Goal: Transaction & Acquisition: Purchase product/service

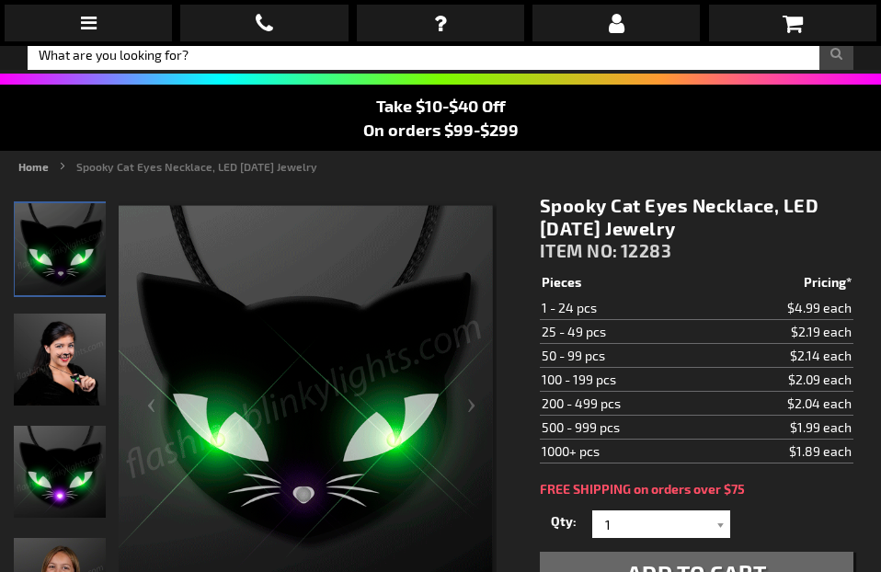
scroll to position [98, 0]
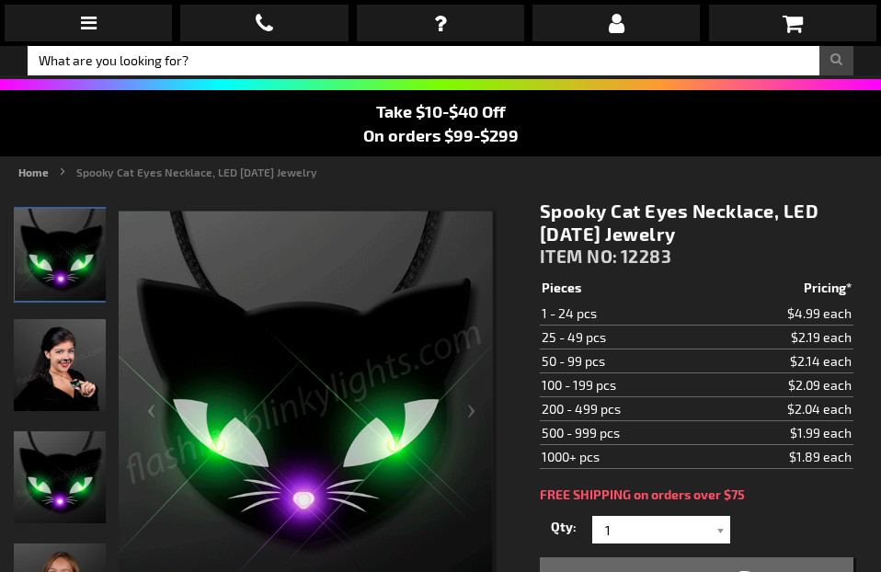
click at [67, 351] on img "Female displaying Light Up Spooky LED Cat Eyes Necklace" at bounding box center [60, 365] width 92 height 92
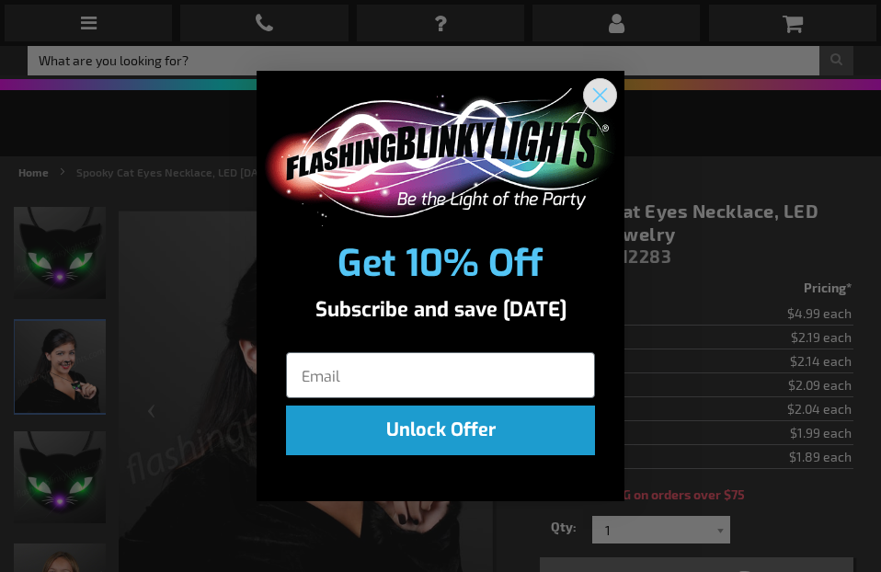
click at [600, 85] on circle "Close dialog" at bounding box center [600, 94] width 30 height 30
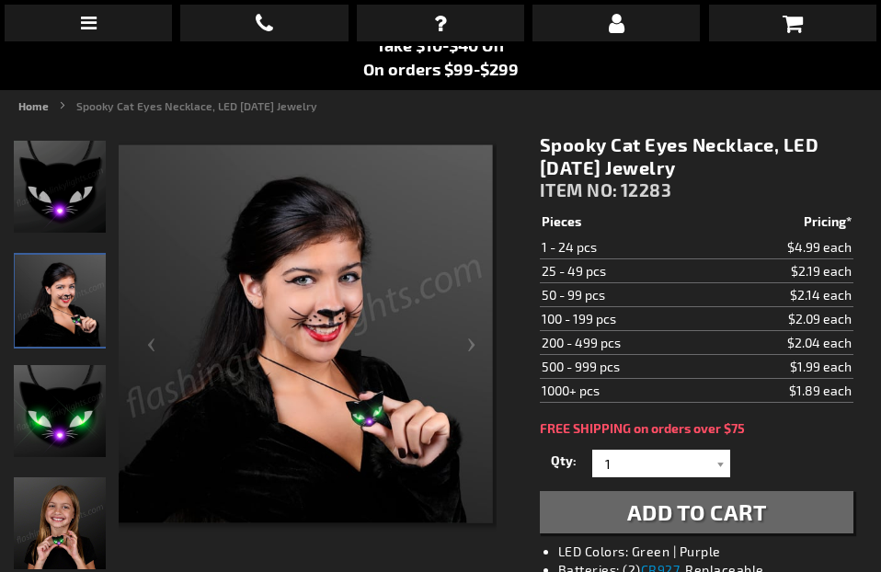
scroll to position [200, 0]
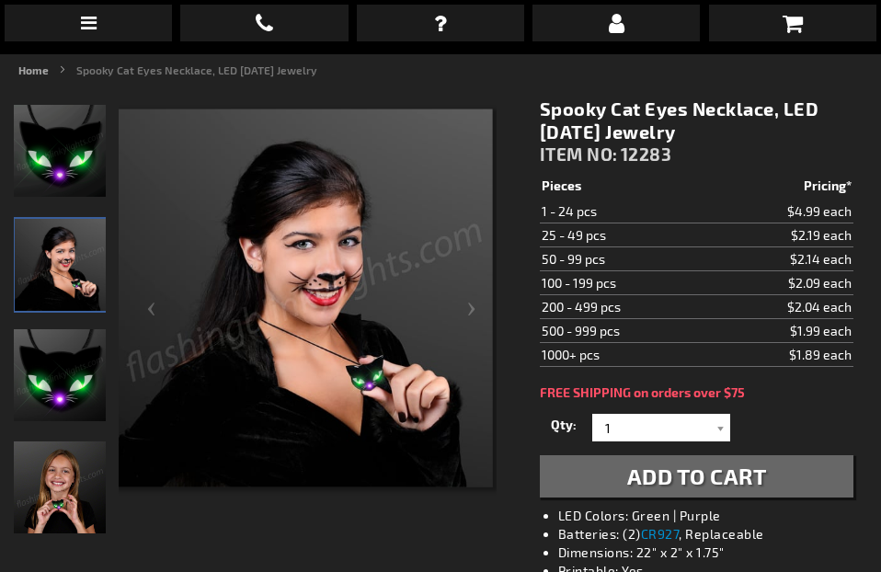
click at [55, 403] on img "Light Up Spooky LED Cat Eyes Necklace" at bounding box center [60, 375] width 92 height 92
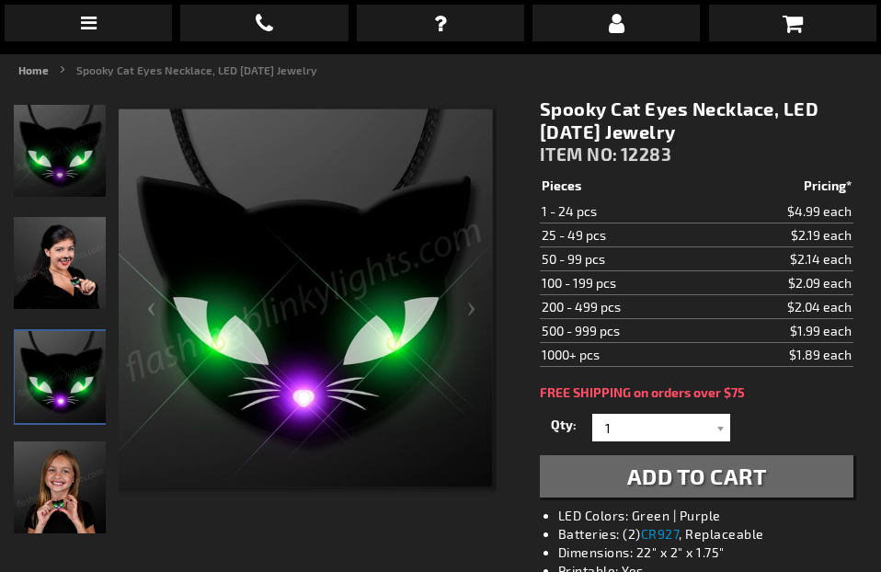
click at [41, 515] on img "Girl displaying Light Up Spooky LED Cat Eyes Necklace" at bounding box center [60, 488] width 92 height 92
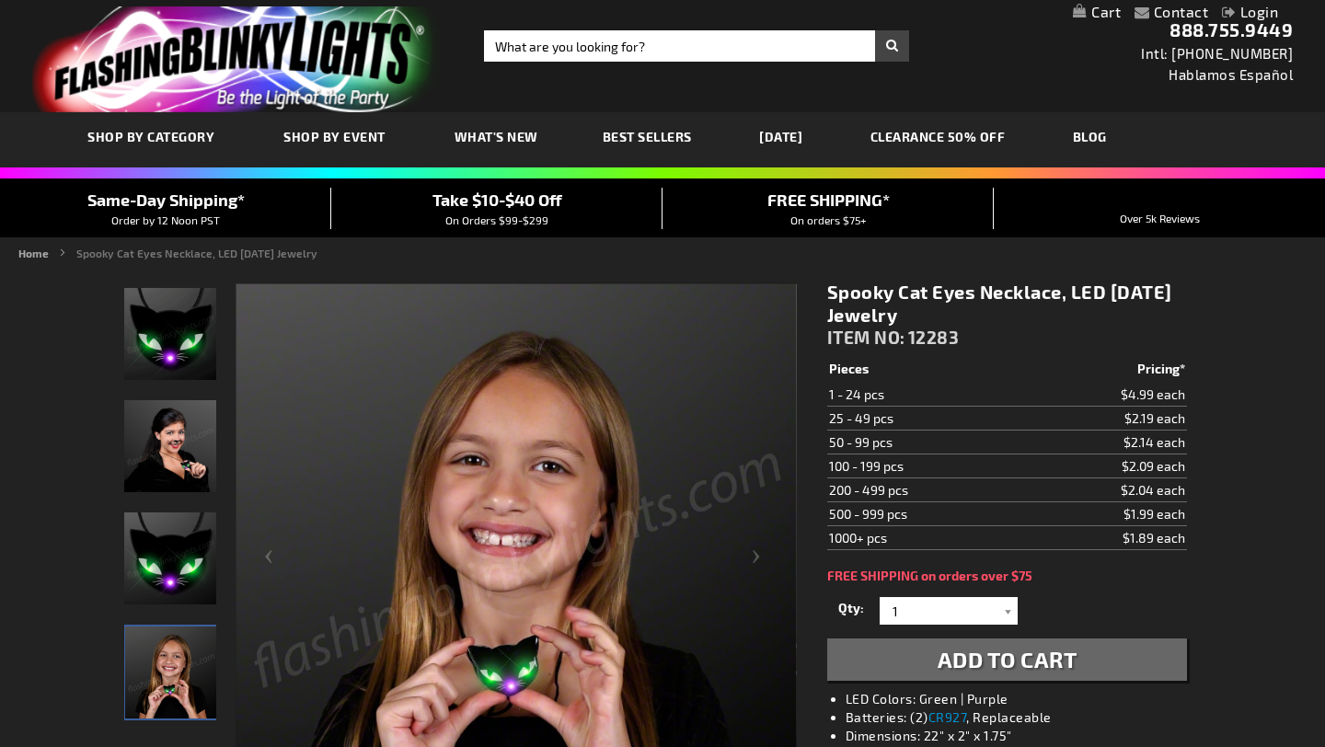
scroll to position [0, 0]
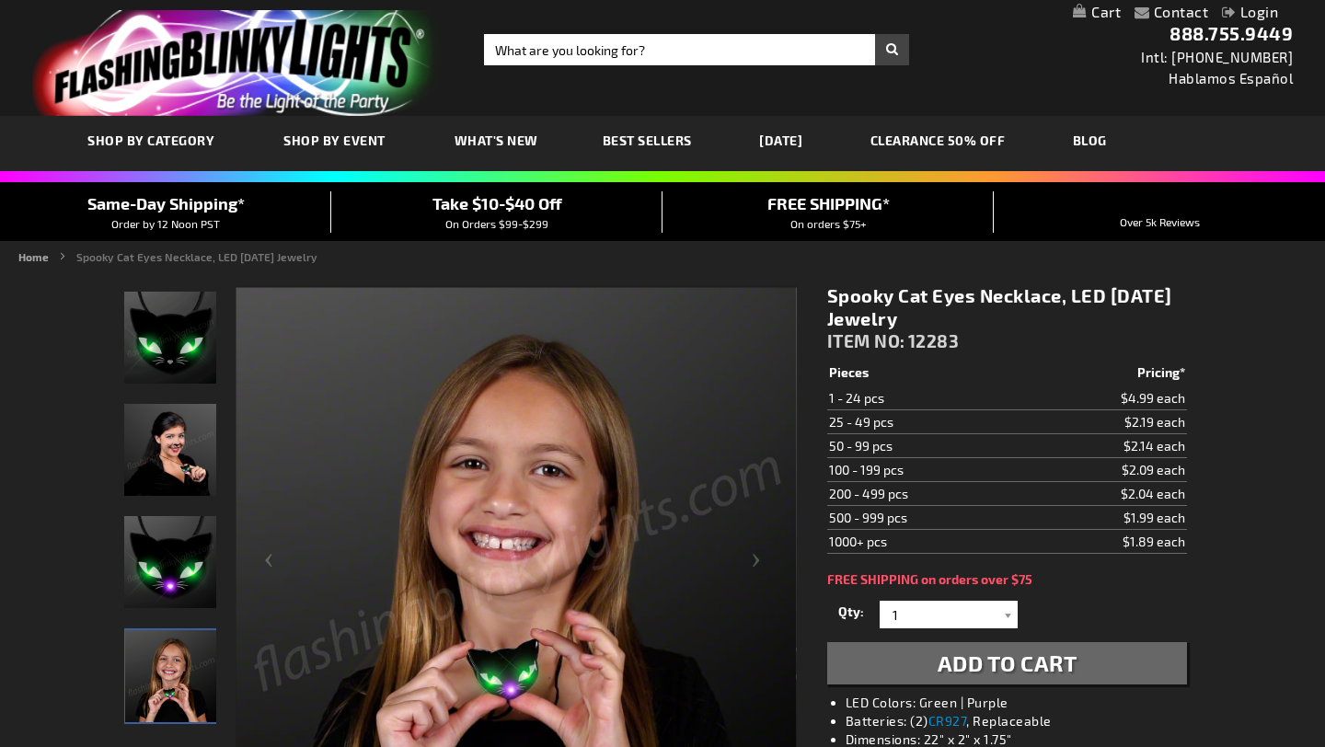
click at [814, 144] on link "[DATE]" at bounding box center [780, 140] width 71 height 62
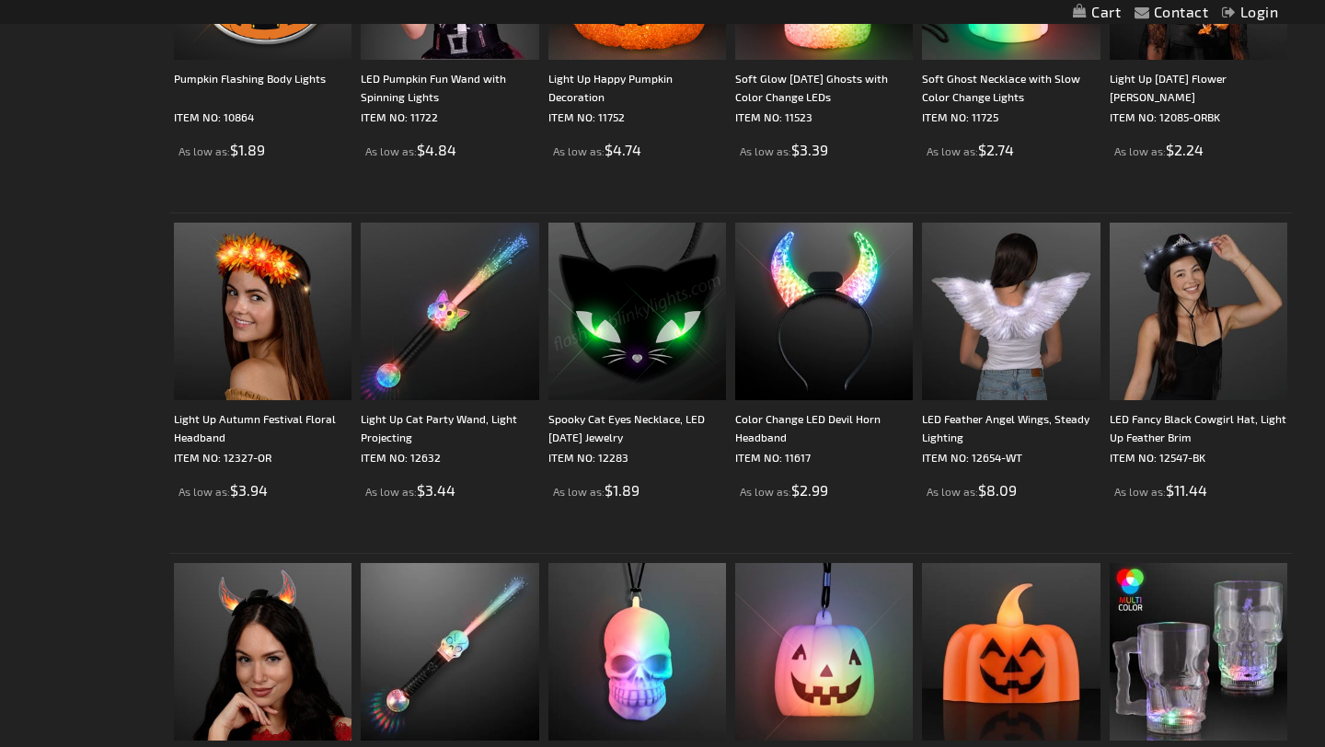
scroll to position [2383, 0]
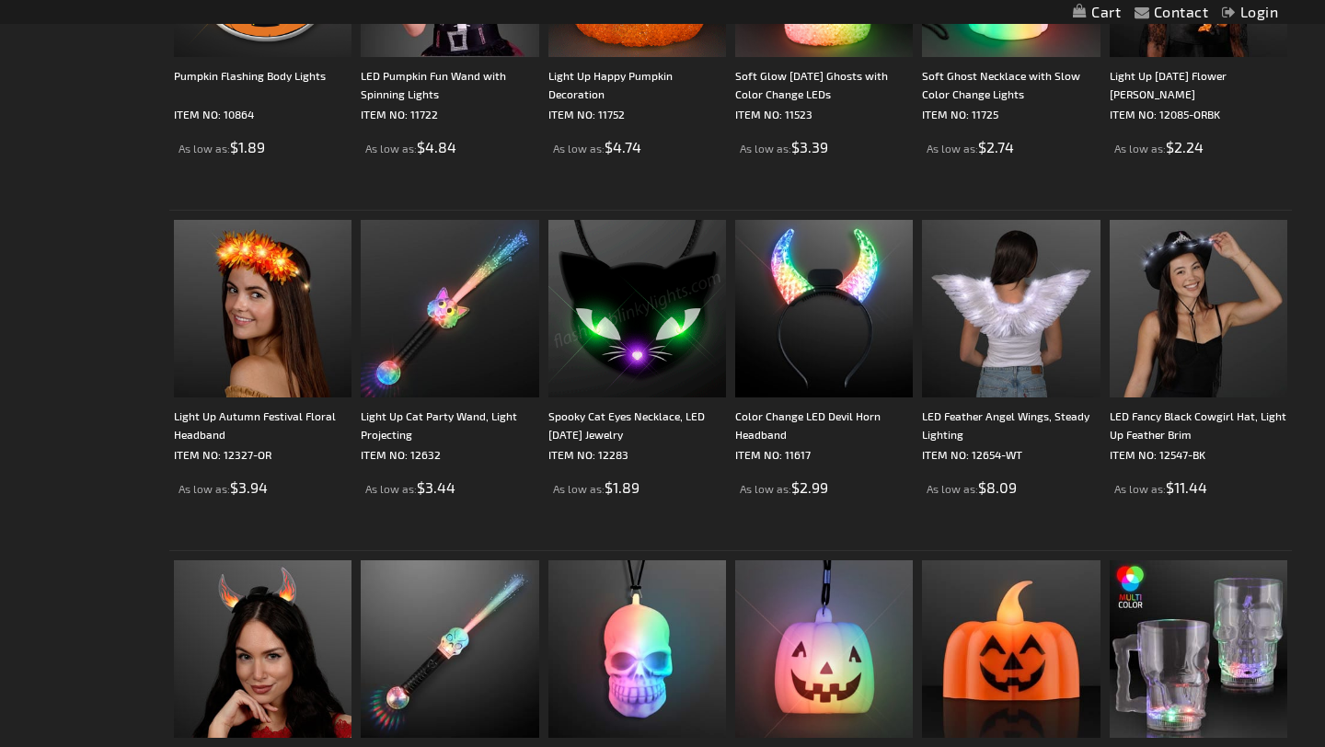
click at [645, 301] on img at bounding box center [637, 309] width 178 height 178
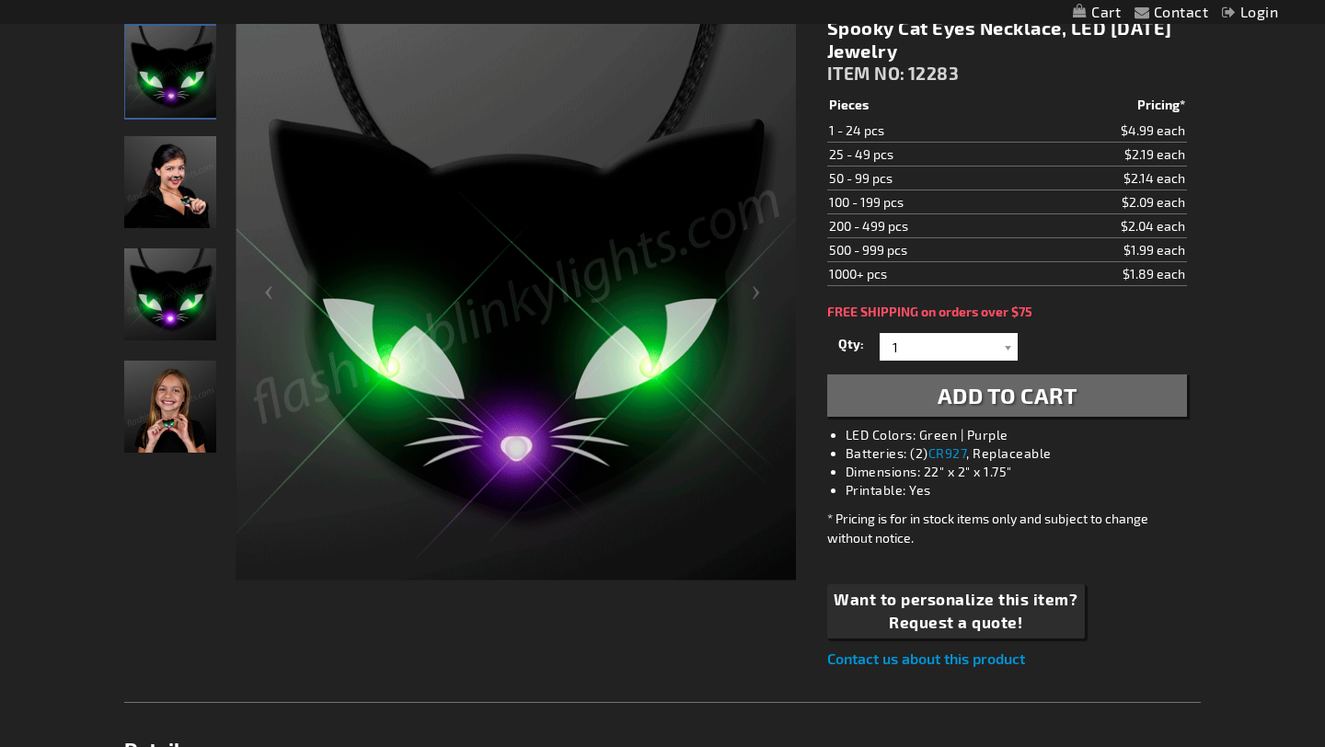
scroll to position [237, 0]
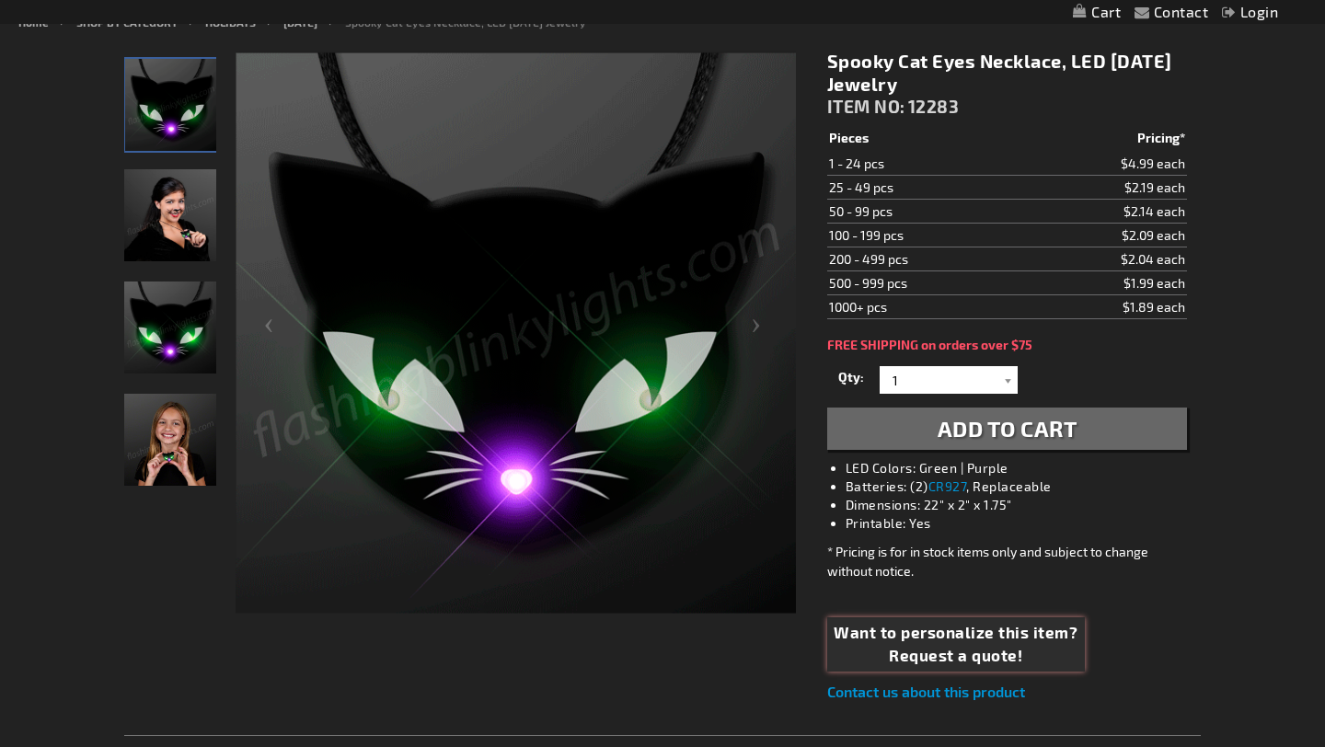
click at [900, 641] on span "Want to personalize this item?" at bounding box center [955, 633] width 244 height 24
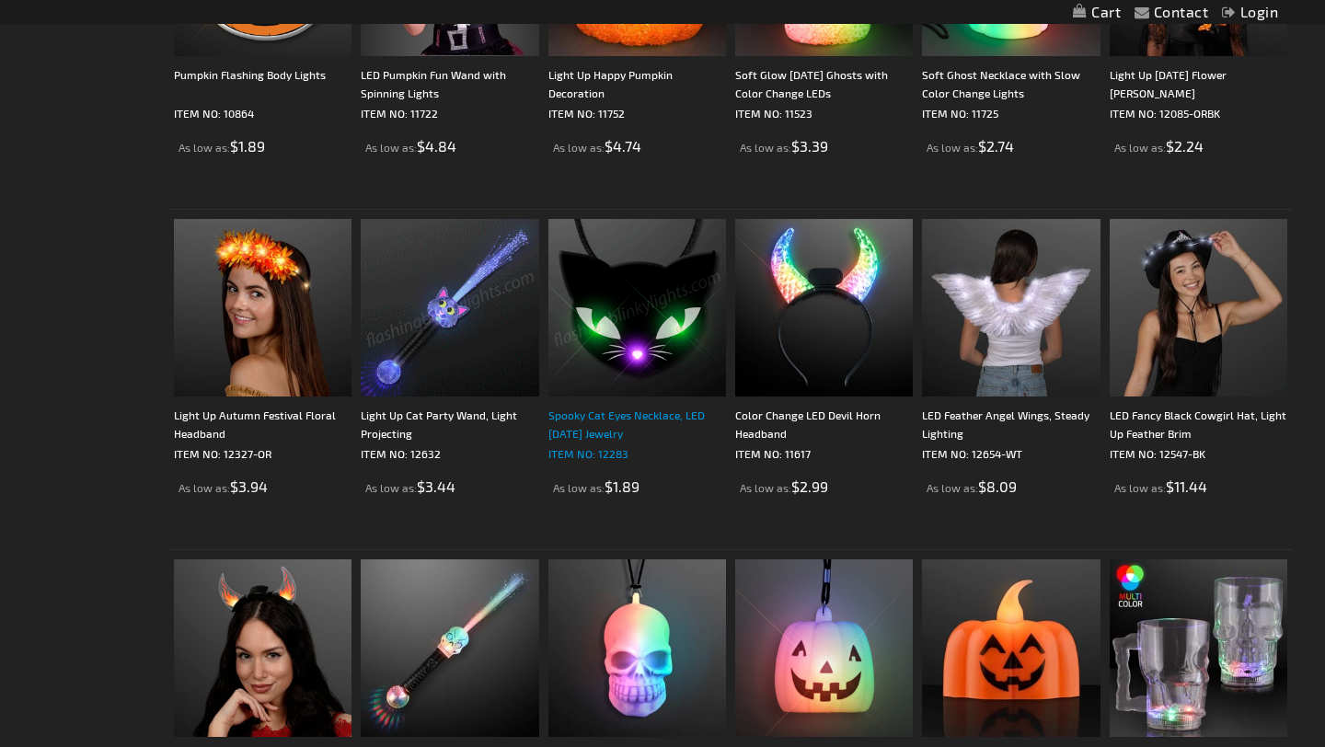
scroll to position [2383, 0]
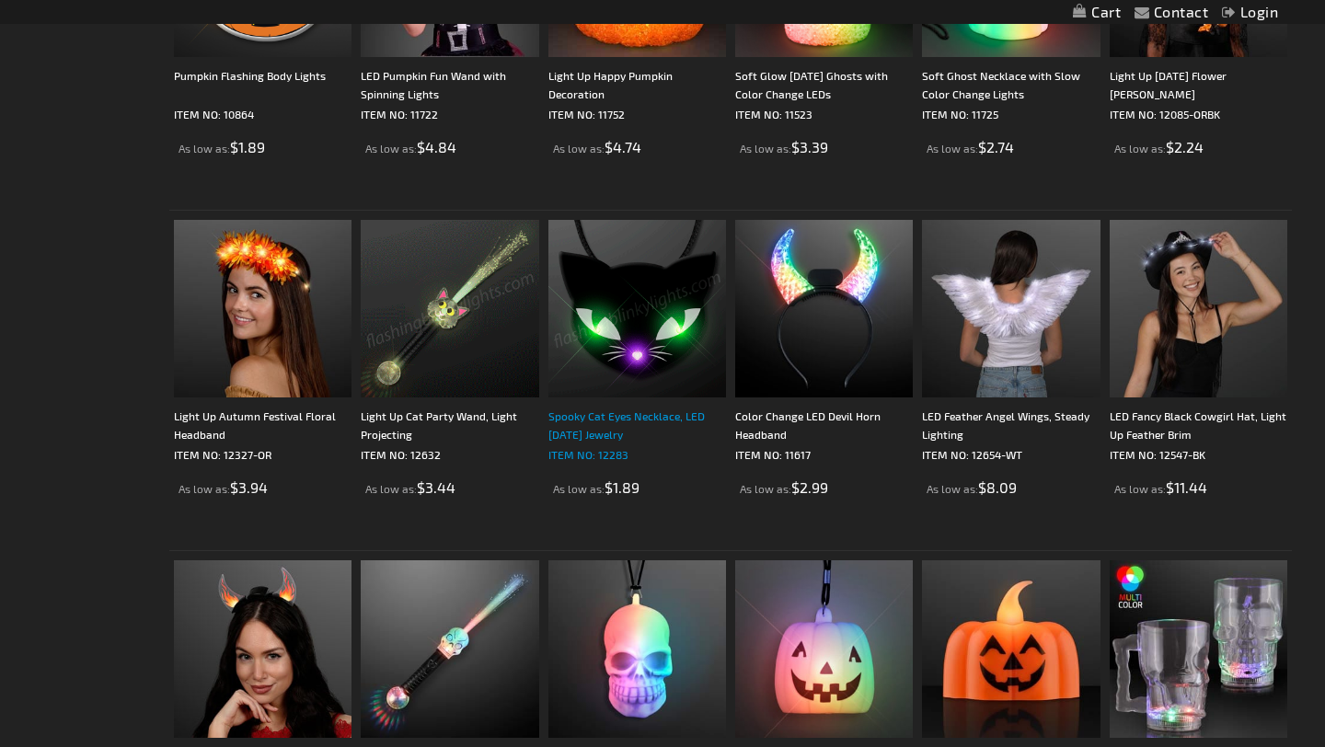
click at [613, 417] on div "Spooky Cat Eyes Necklace, LED [DATE] Jewelry" at bounding box center [637, 425] width 178 height 37
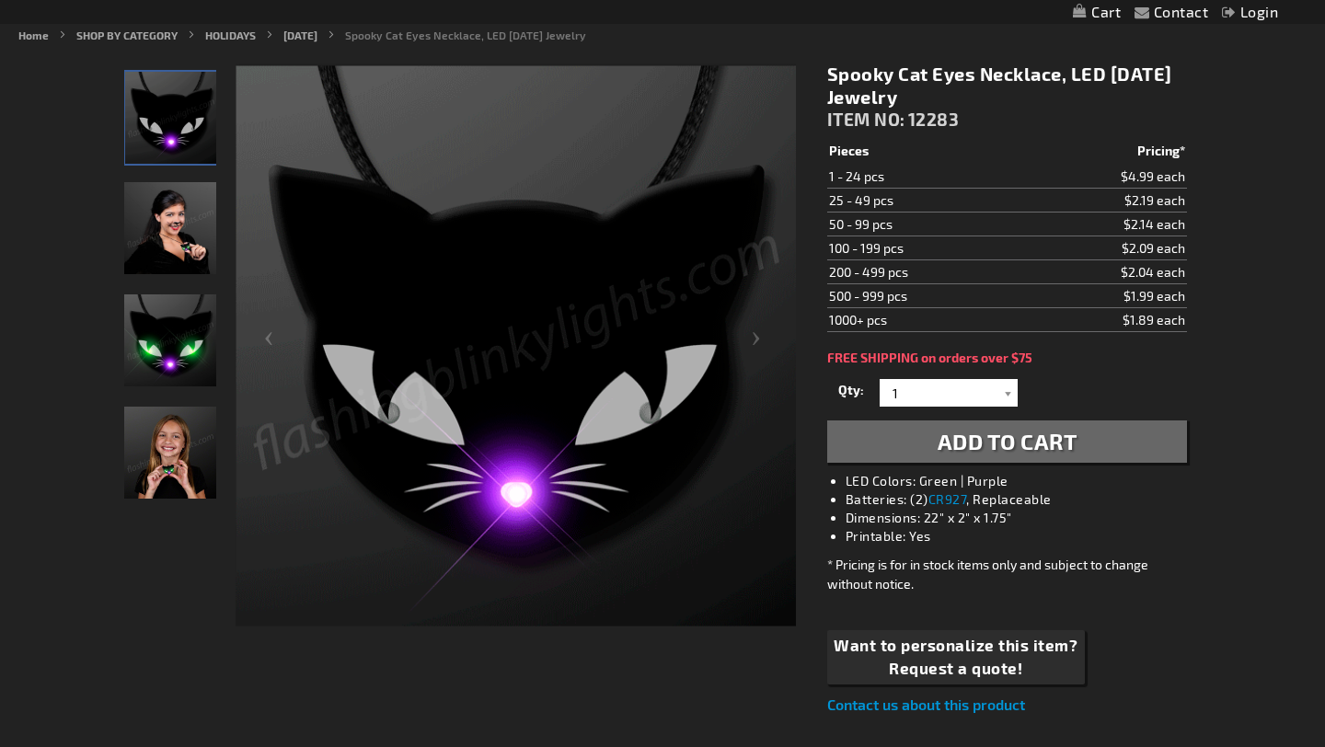
scroll to position [238, 0]
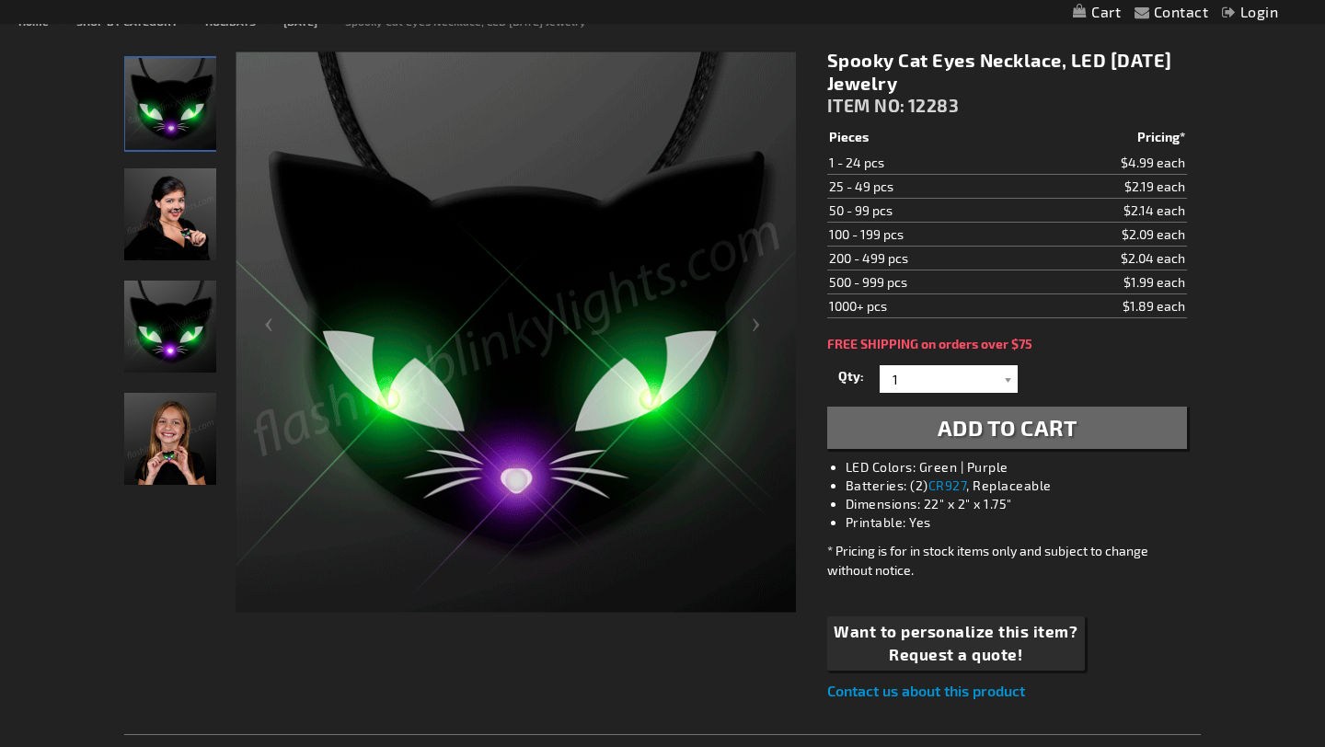
click at [177, 217] on img "Female displaying Light Up Spooky LED Cat Eyes Necklace" at bounding box center [170, 214] width 92 height 92
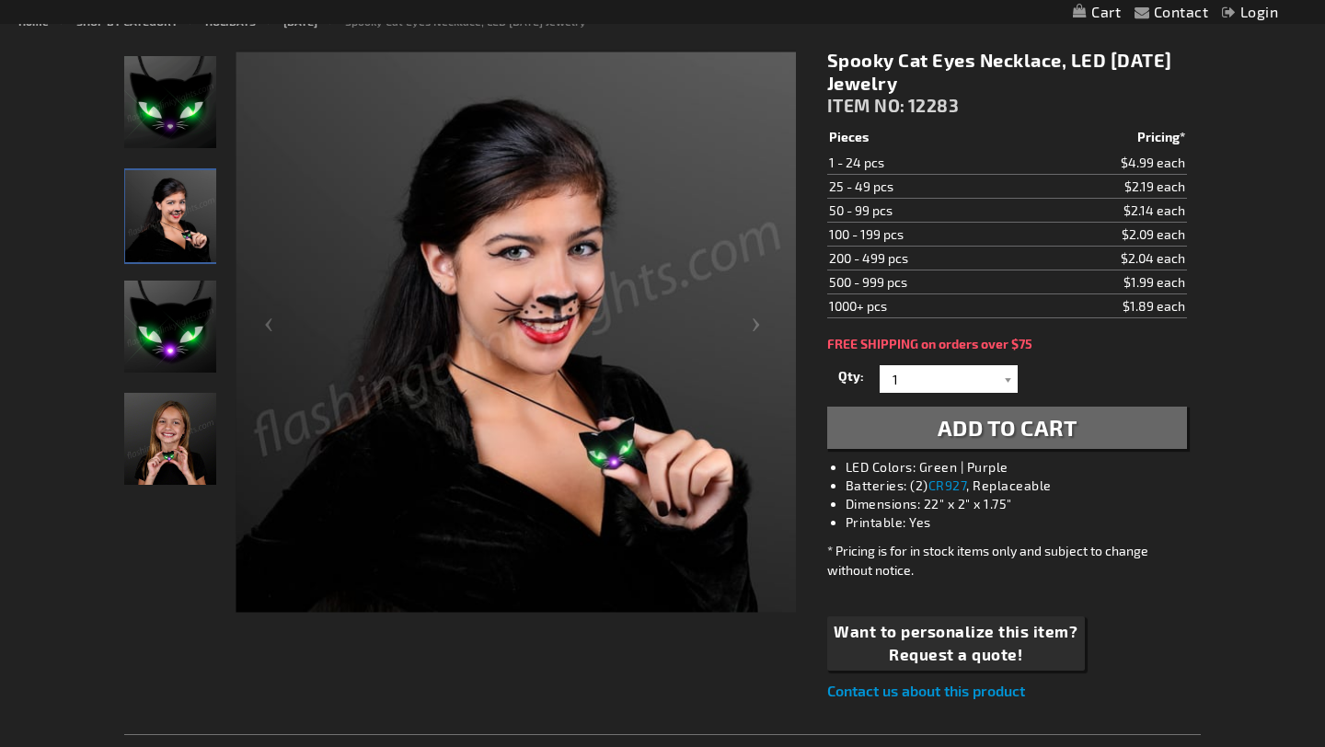
click at [178, 316] on img "Light Up Spooky LED Cat Eyes Necklace" at bounding box center [170, 327] width 92 height 92
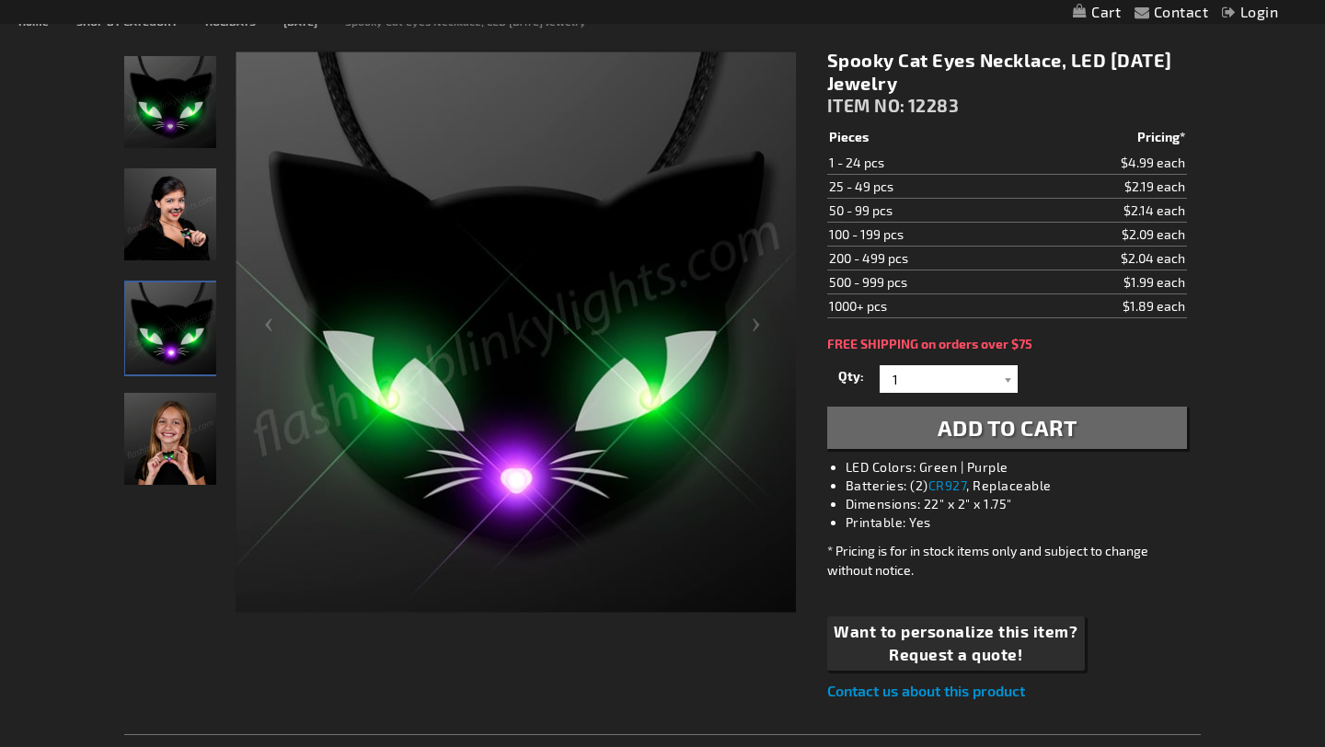
click at [178, 426] on img "Girl displaying Light Up Spooky LED Cat Eyes Necklace" at bounding box center [170, 439] width 92 height 92
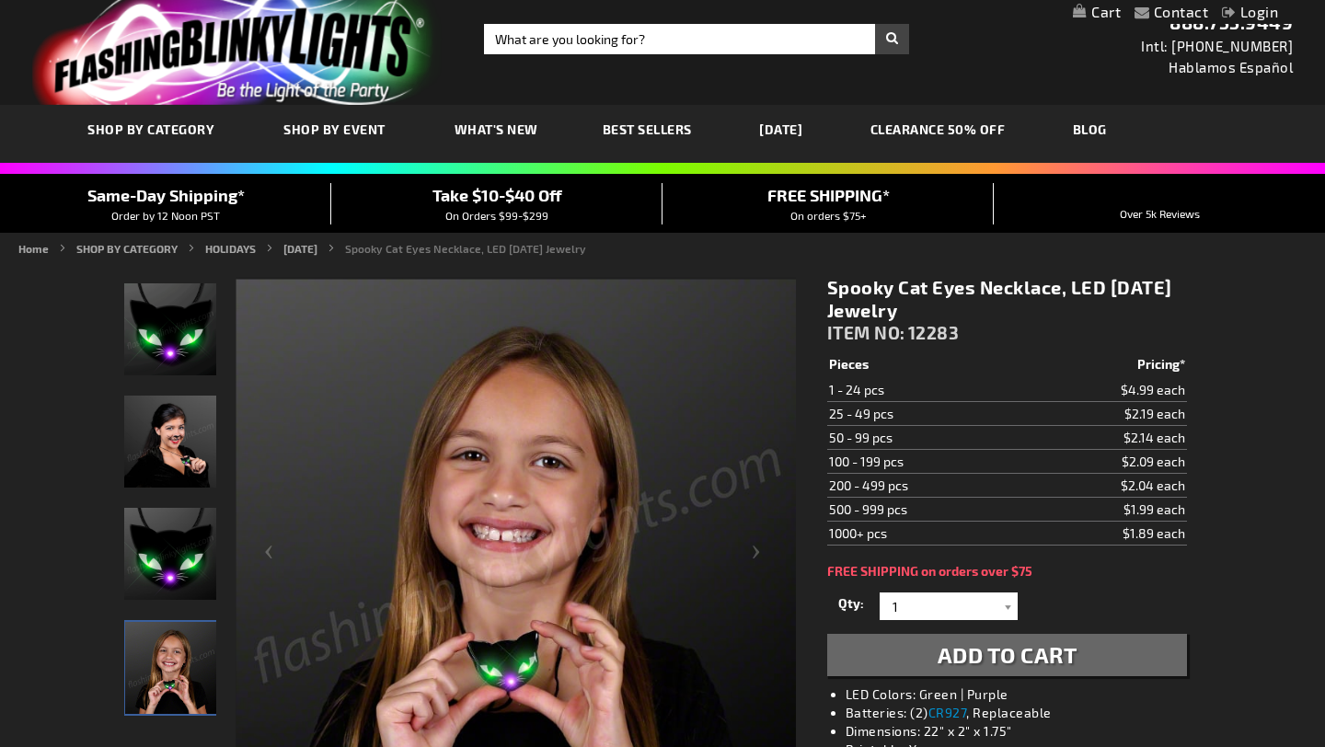
scroll to position [9, 0]
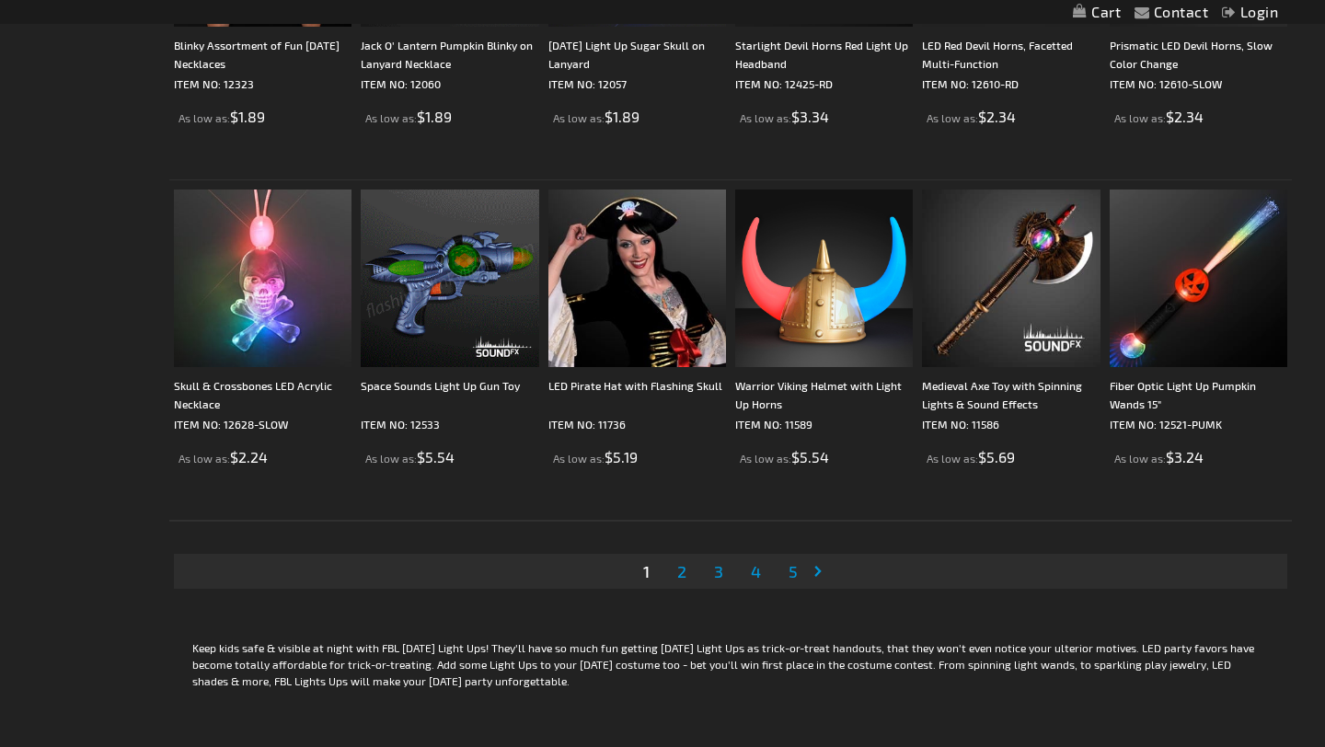
scroll to position [3451, 0]
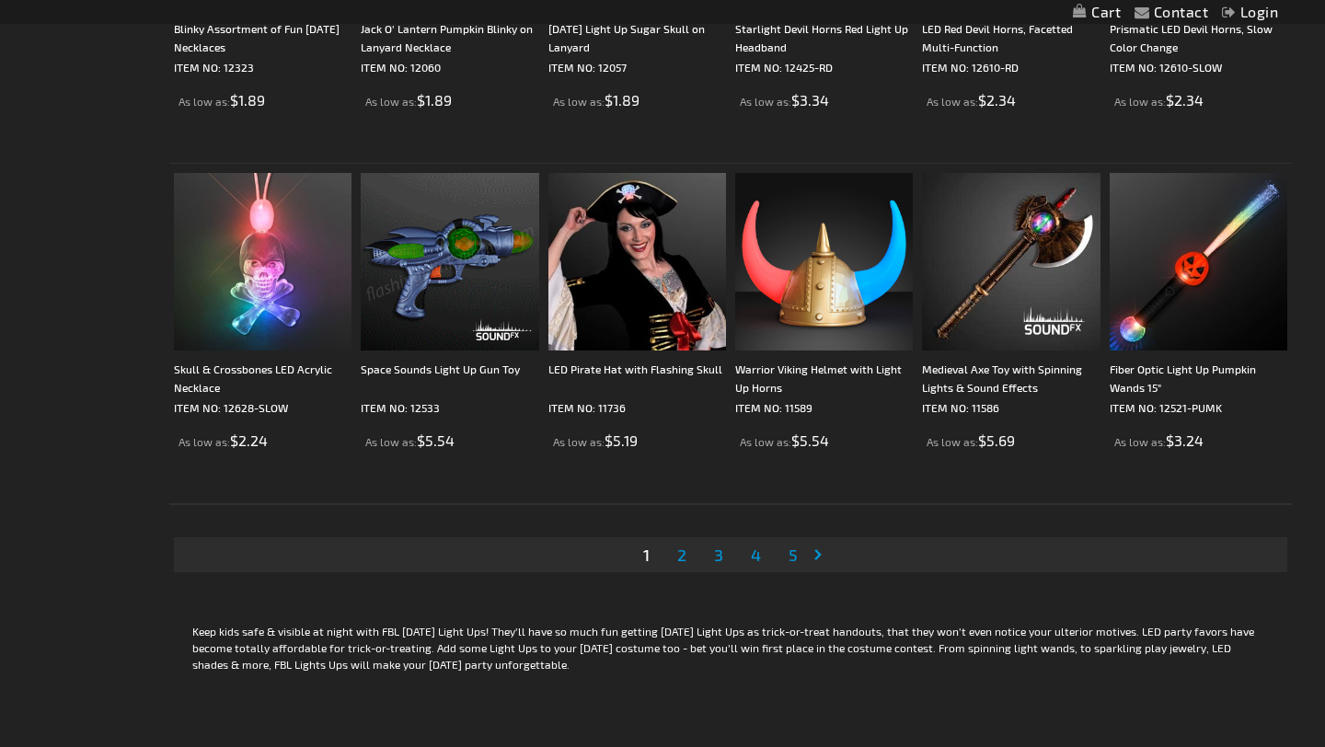
click at [822, 553] on link "Page Next" at bounding box center [821, 555] width 18 height 28
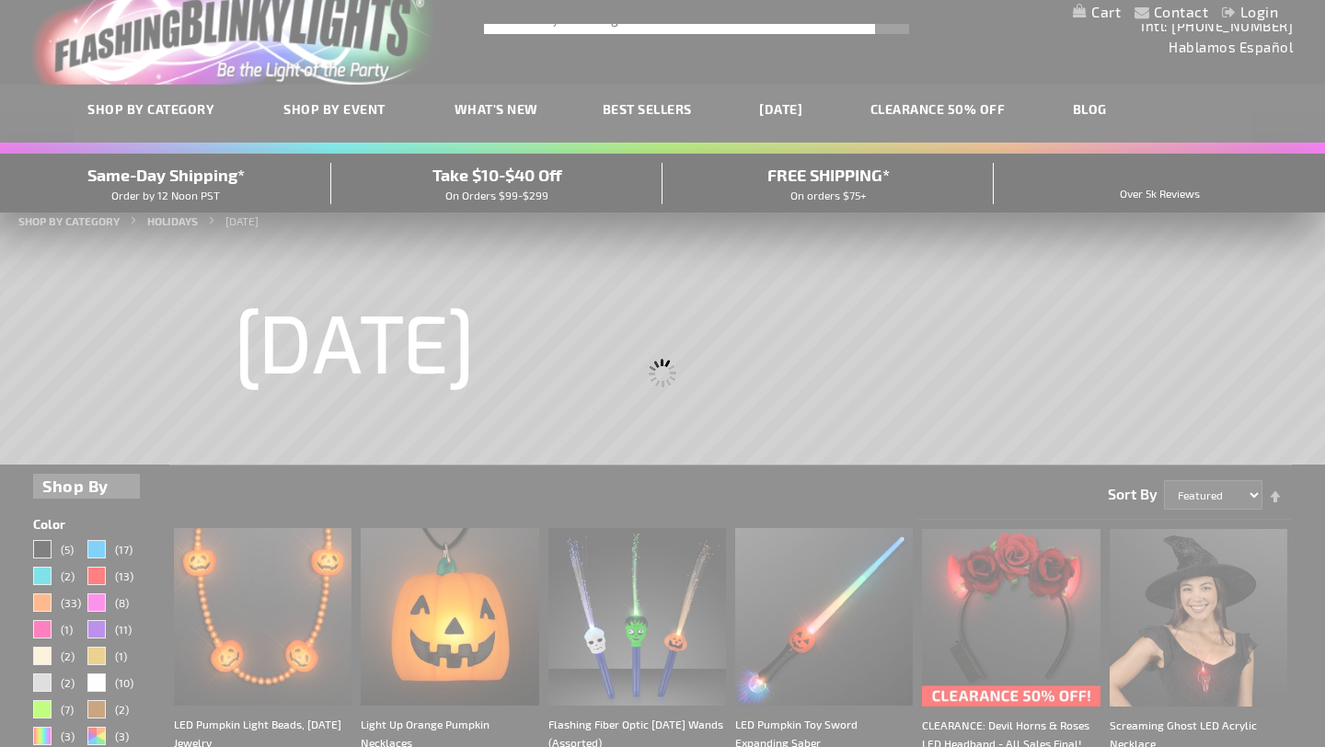
scroll to position [1, 0]
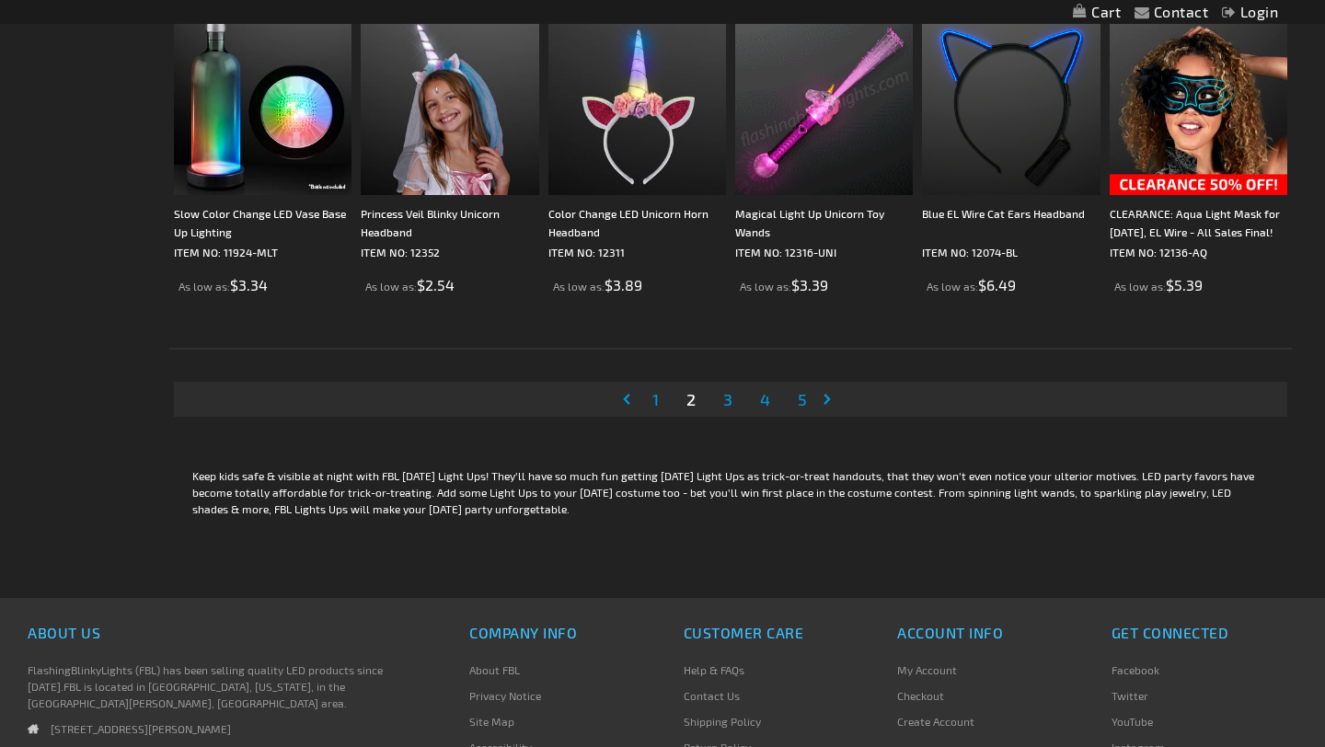
scroll to position [3609, 0]
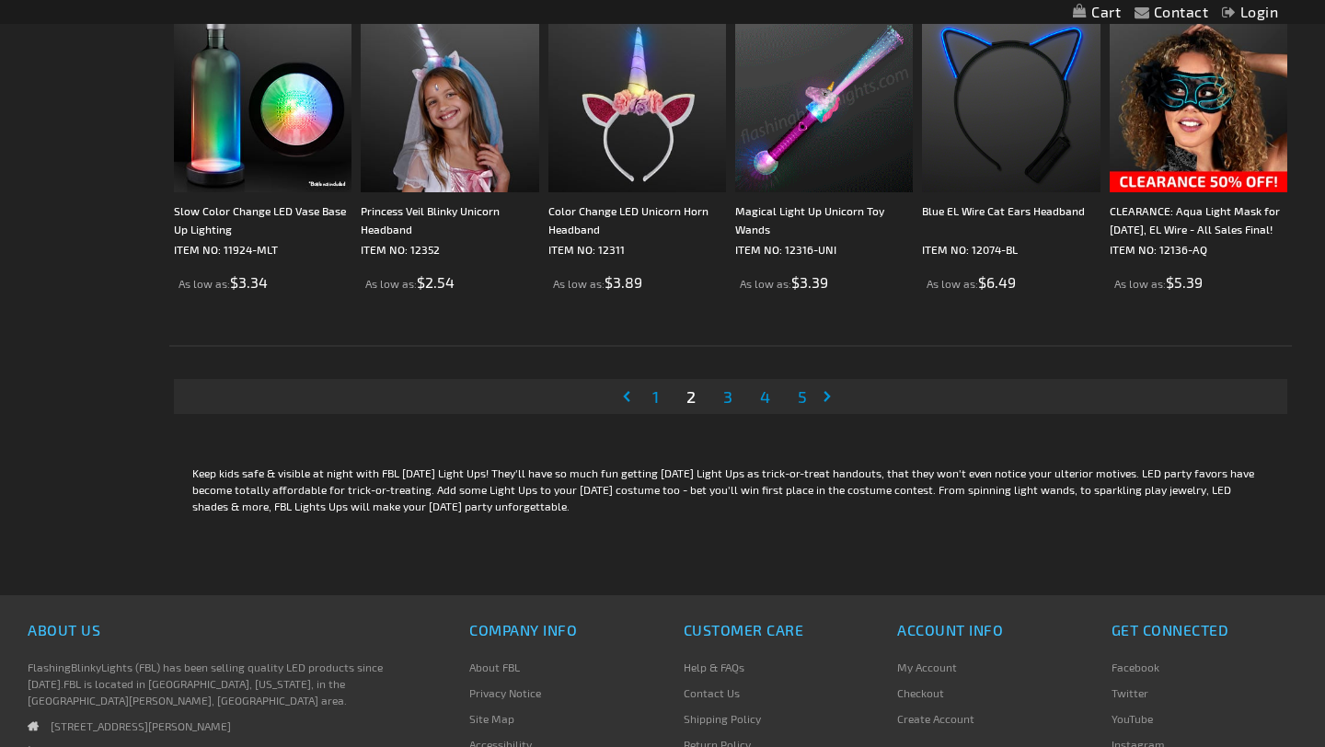
click at [826, 391] on link "Page Next" at bounding box center [831, 397] width 18 height 28
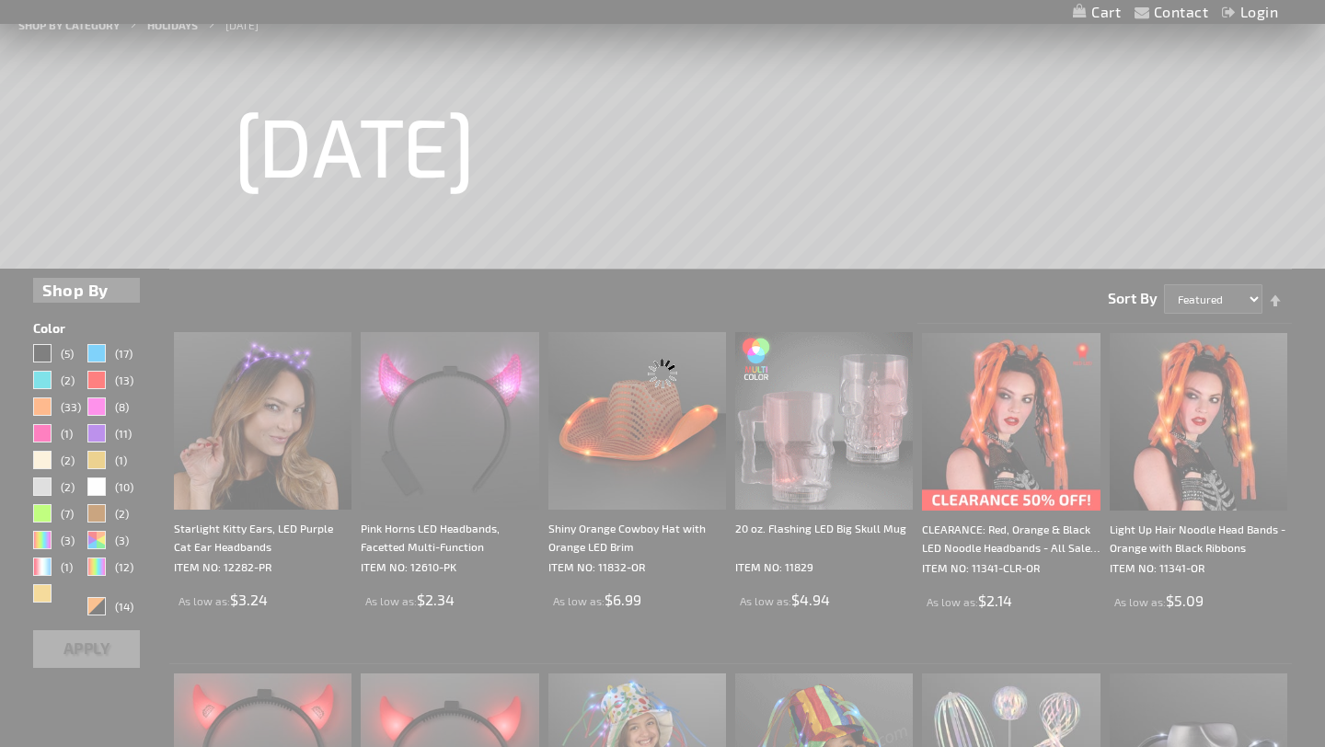
scroll to position [117, 0]
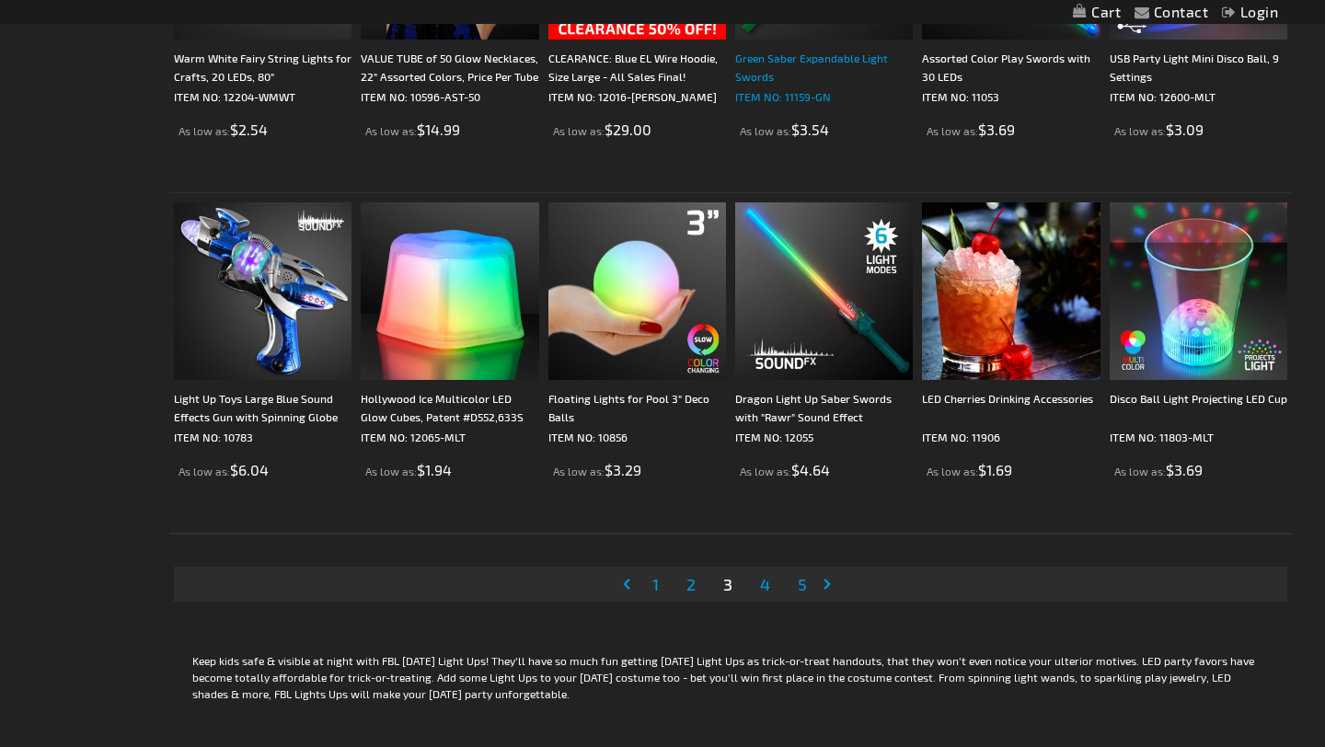
scroll to position [3422, 0]
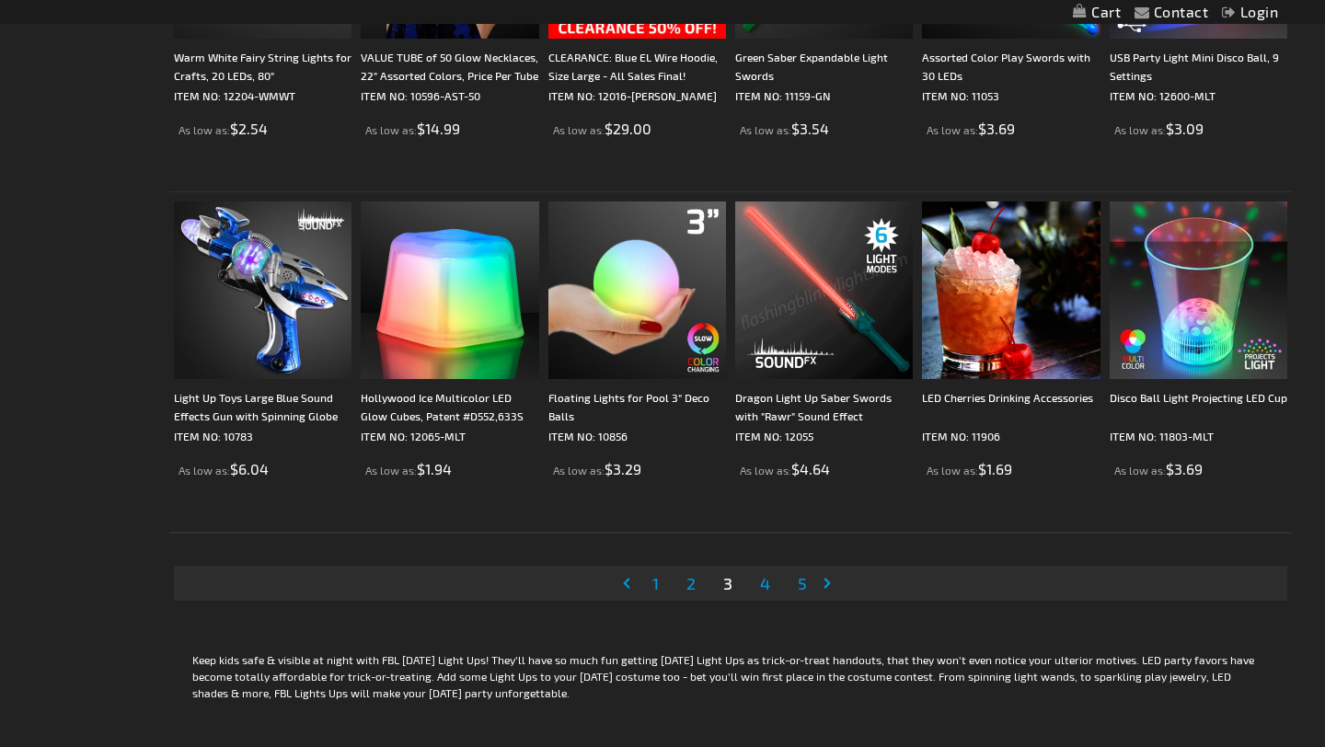
click at [823, 587] on link "Page Next" at bounding box center [831, 583] width 18 height 28
